Goal: Information Seeking & Learning: Understand process/instructions

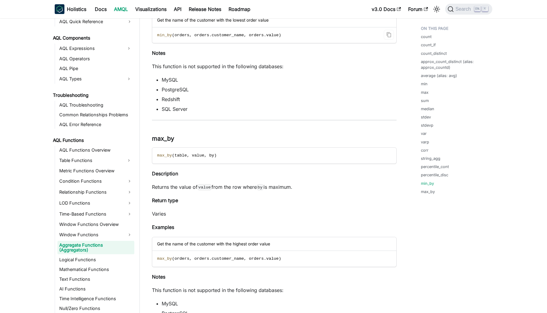
scroll to position [3800, 0]
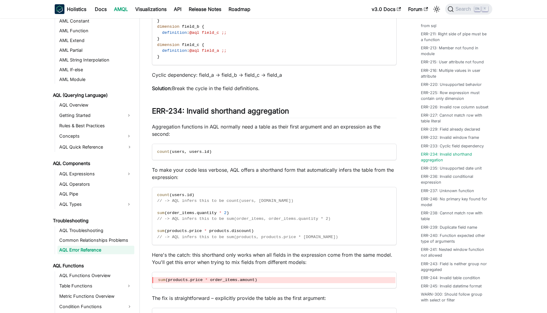
scroll to position [3383, 0]
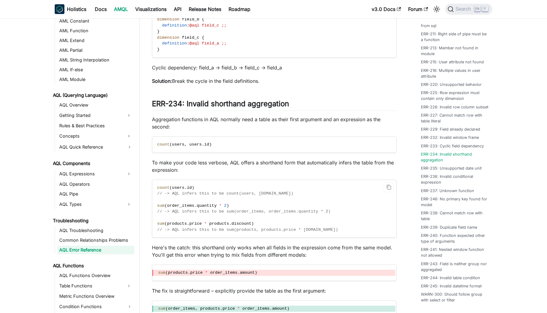
click at [209, 195] on span "// -> AQL infers this to be count(users, [DOMAIN_NAME])" at bounding box center [225, 193] width 136 height 5
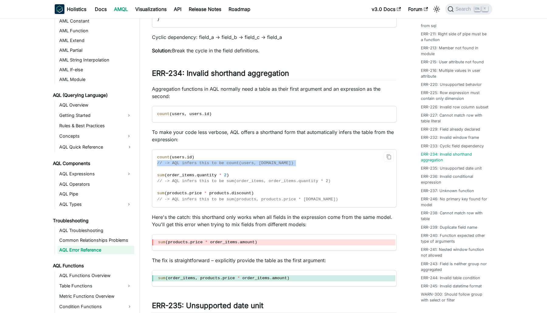
click at [203, 165] on span "// -> AQL infers this to be count(users, [DOMAIN_NAME])" at bounding box center [225, 163] width 136 height 5
click at [187, 159] on span "id" at bounding box center [189, 157] width 5 height 5
drag, startPoint x: 186, startPoint y: 159, endPoint x: 246, endPoint y: 167, distance: 60.2
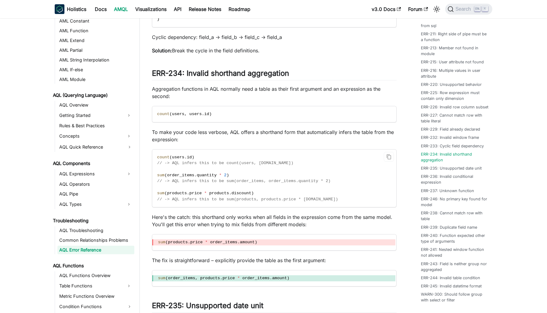
click at [246, 165] on span "// -> AQL infers this to be count(users, [DOMAIN_NAME])" at bounding box center [225, 163] width 136 height 5
click at [195, 219] on p "Here's the catch: this shorthand only works when all fields in the expression c…" at bounding box center [274, 220] width 245 height 15
drag, startPoint x: 195, startPoint y: 219, endPoint x: 319, endPoint y: 220, distance: 124.3
click at [319, 220] on p "Here's the catch: this shorthand only works when all fields in the expression c…" at bounding box center [274, 220] width 245 height 15
drag, startPoint x: 319, startPoint y: 220, endPoint x: 343, endPoint y: 221, distance: 23.7
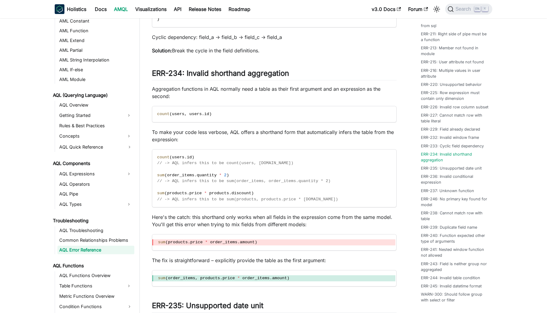
click at [343, 221] on p "Here's the catch: this shorthand only works when all fields in the expression c…" at bounding box center [274, 220] width 245 height 15
click at [231, 219] on p "Here's the catch: this shorthand only works when all fields in the expression c…" at bounding box center [274, 220] width 245 height 15
drag, startPoint x: 231, startPoint y: 219, endPoint x: 250, endPoint y: 227, distance: 21.3
click at [250, 227] on p "Here's the catch: this shorthand only works when all fields in the expression c…" at bounding box center [274, 220] width 245 height 15
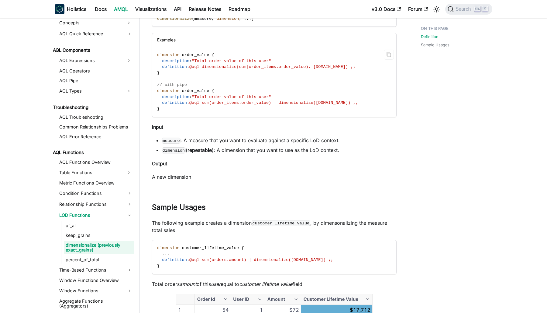
scroll to position [243, 0]
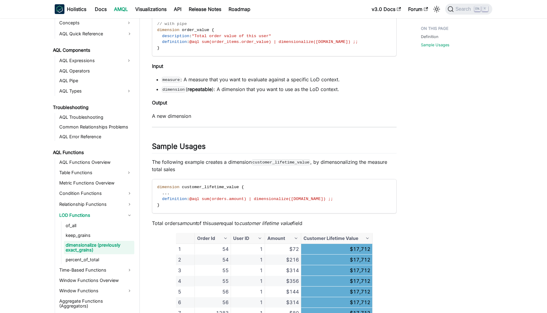
click at [425, 201] on div "Definition Sample Usages" at bounding box center [454, 169] width 90 height 778
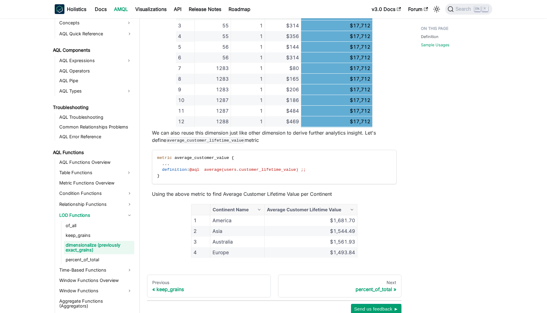
scroll to position [525, 0]
